Goal: Information Seeking & Learning: Learn about a topic

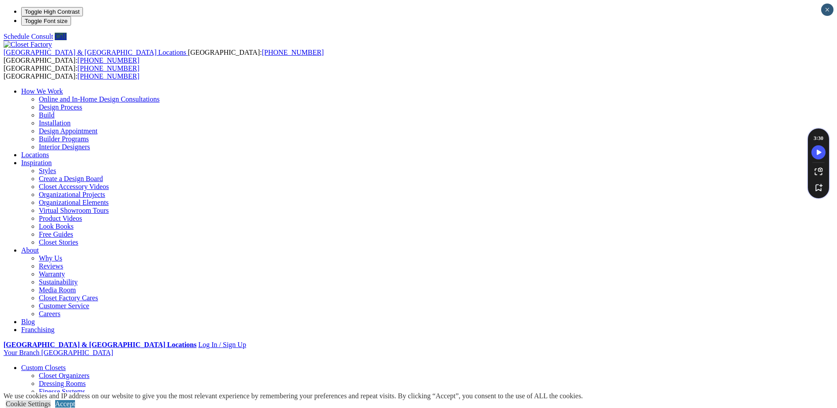
click at [90, 371] on link "Closet Organizers" at bounding box center [64, 374] width 51 height 7
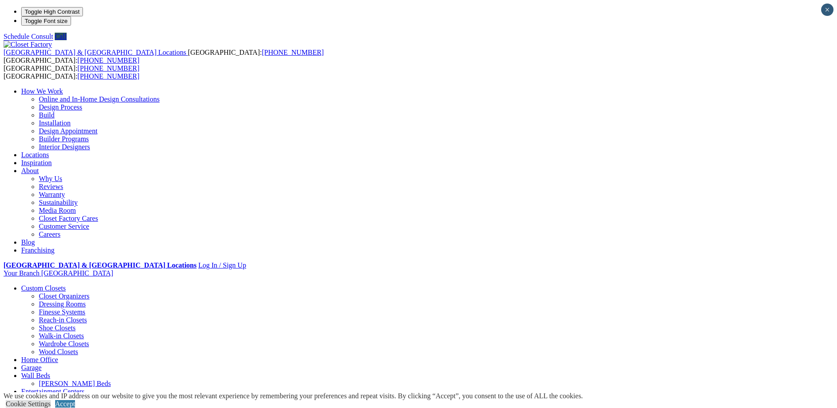
click at [160, 95] on link "Online and In-Home Design Consultations" at bounding box center [99, 98] width 121 height 7
